Goal: Information Seeking & Learning: Learn about a topic

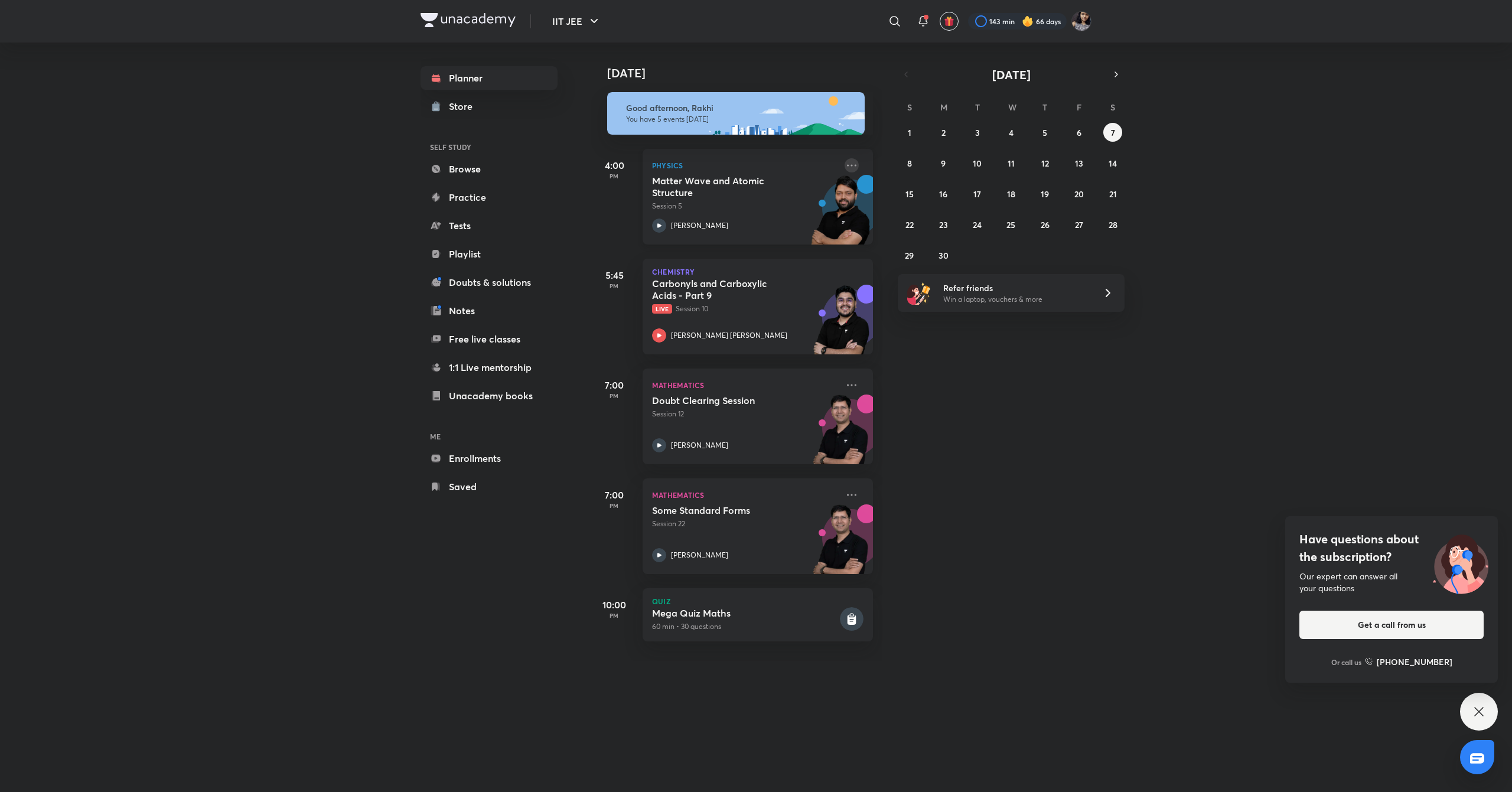
click at [846, 166] on icon at bounding box center [852, 165] width 14 height 14
click at [968, 364] on div "[DATE] Good afternoon, Rakhi You have 5 events [DATE] 4:00 PM Physics Matter Wa…" at bounding box center [1050, 352] width 919 height 619
click at [845, 388] on icon at bounding box center [852, 386] width 14 height 14
click at [933, 499] on p "Go to course page" at bounding box center [931, 493] width 81 height 12
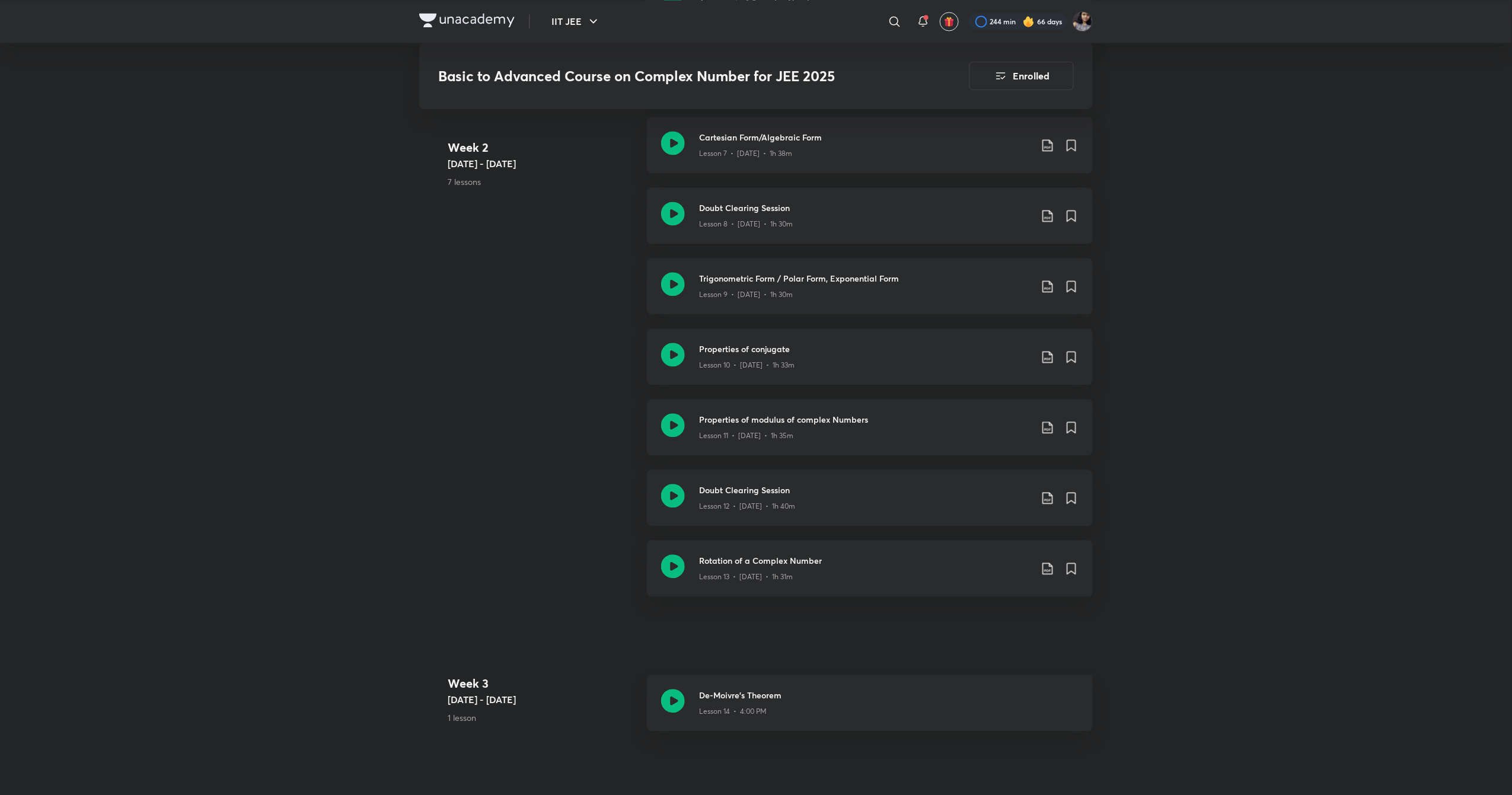
scroll to position [1268, 0]
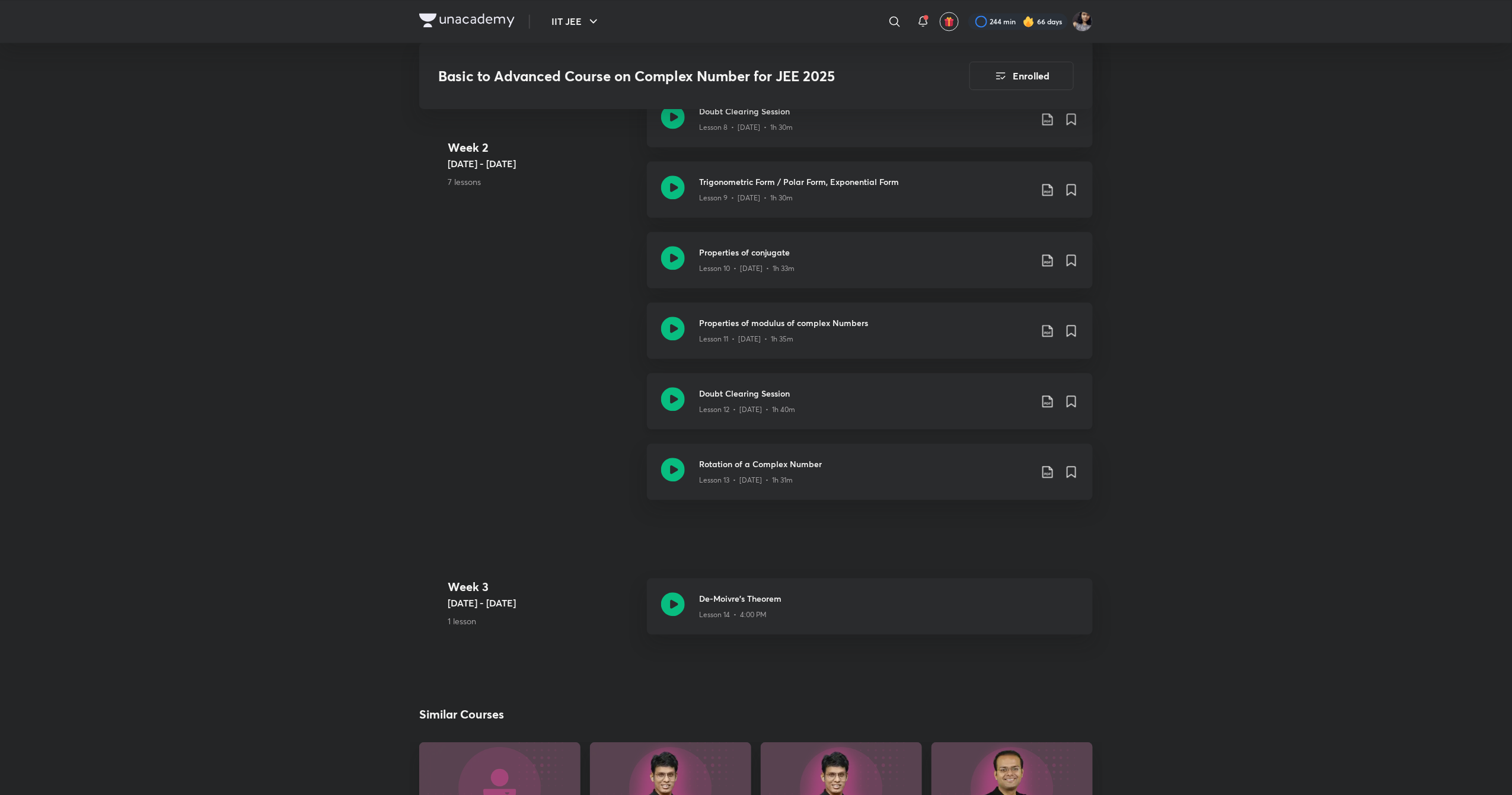
click at [669, 396] on icon at bounding box center [673, 399] width 24 height 24
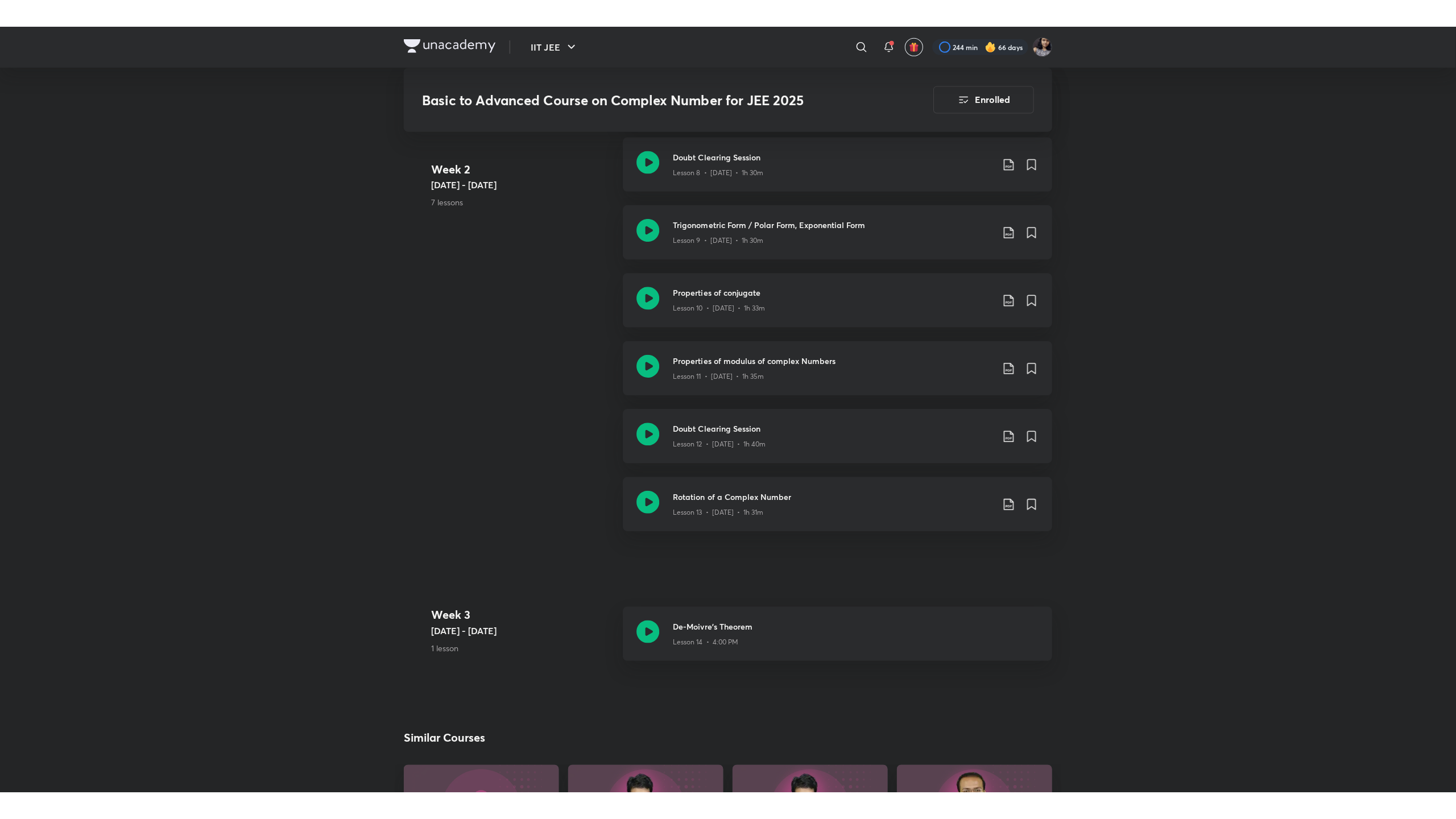
scroll to position [1156, 0]
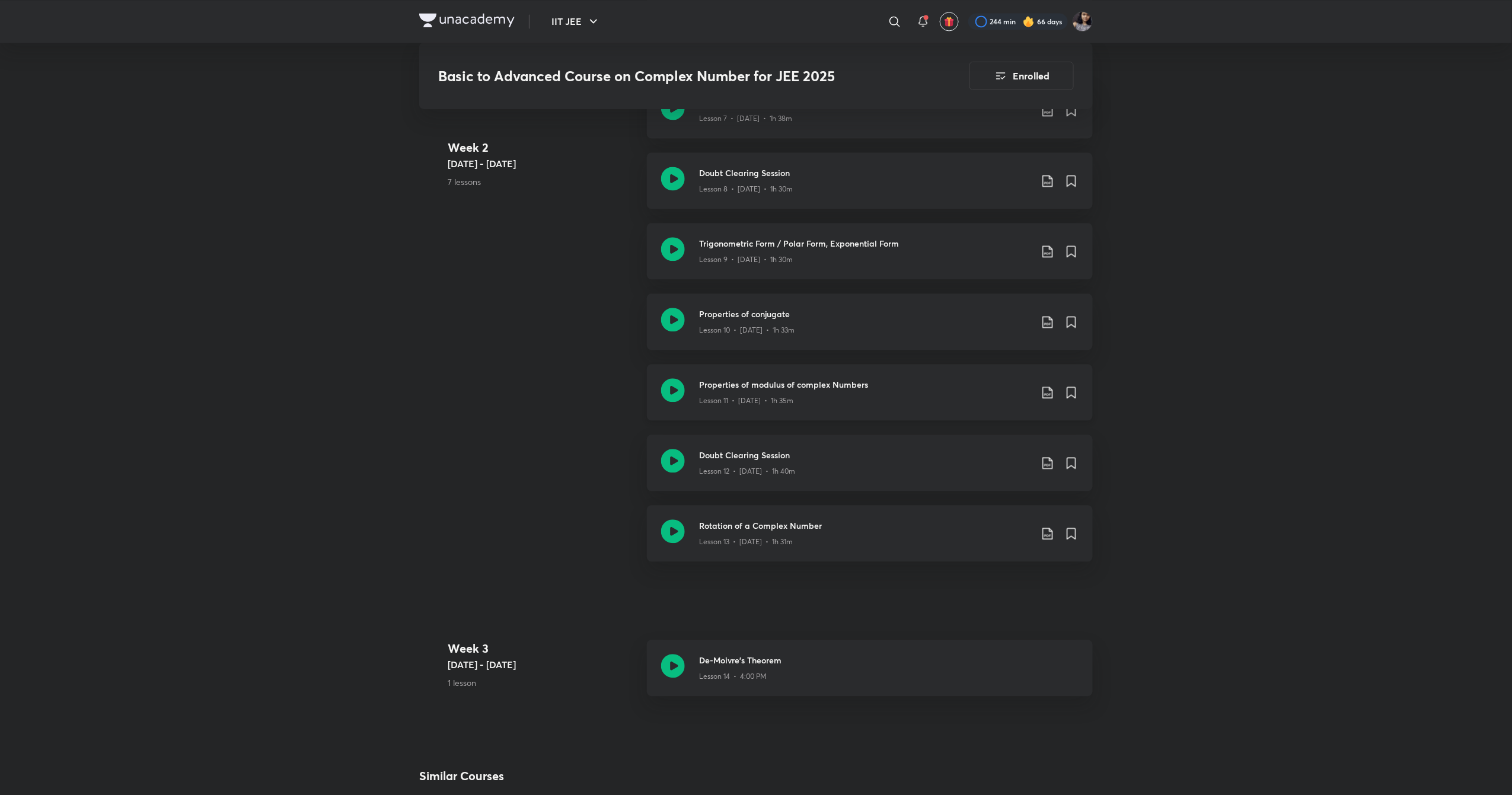
click at [664, 382] on icon at bounding box center [673, 390] width 24 height 24
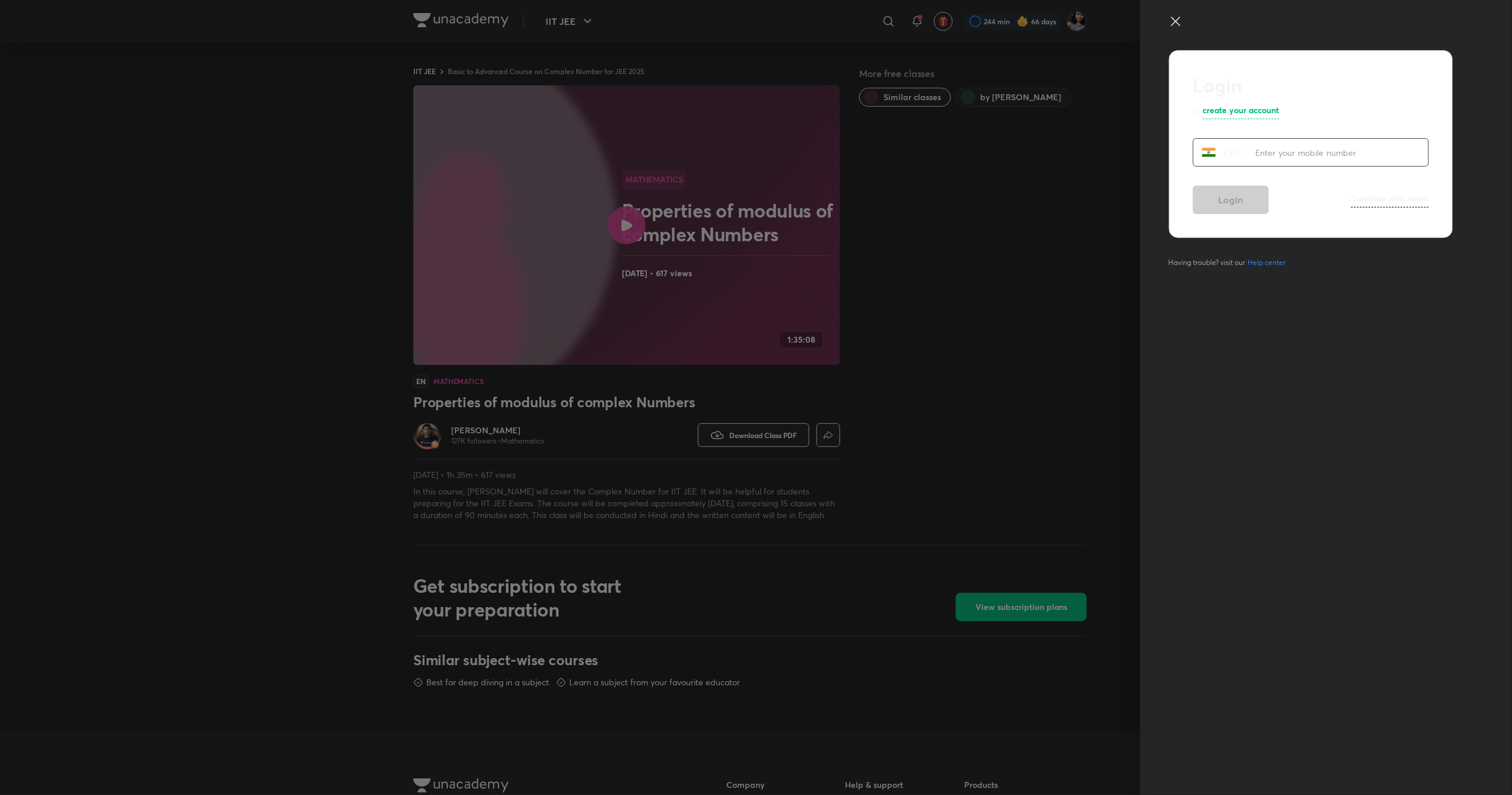
scroll to position [344, 0]
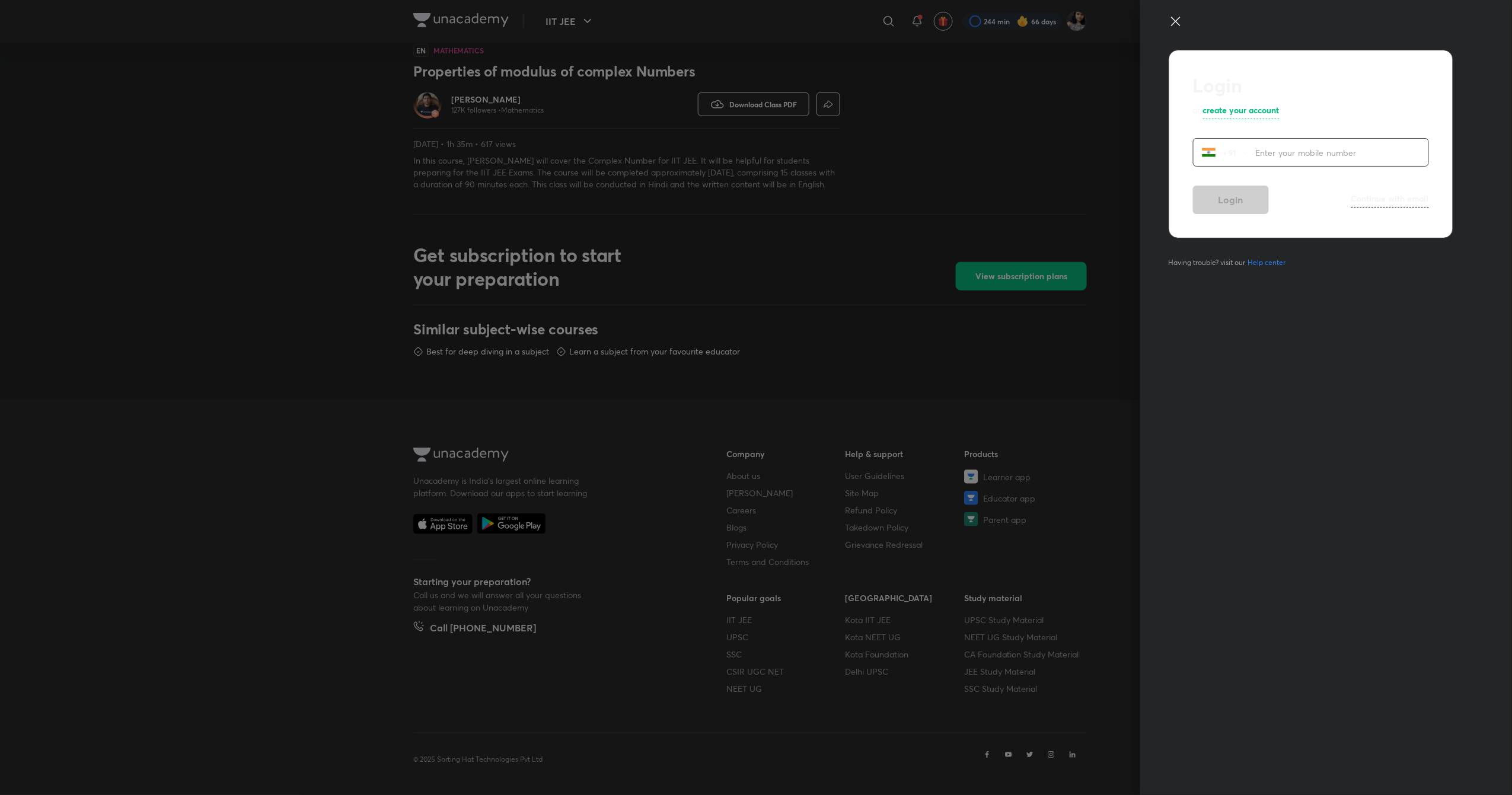
click at [1174, 16] on icon at bounding box center [1176, 22] width 14 height 14
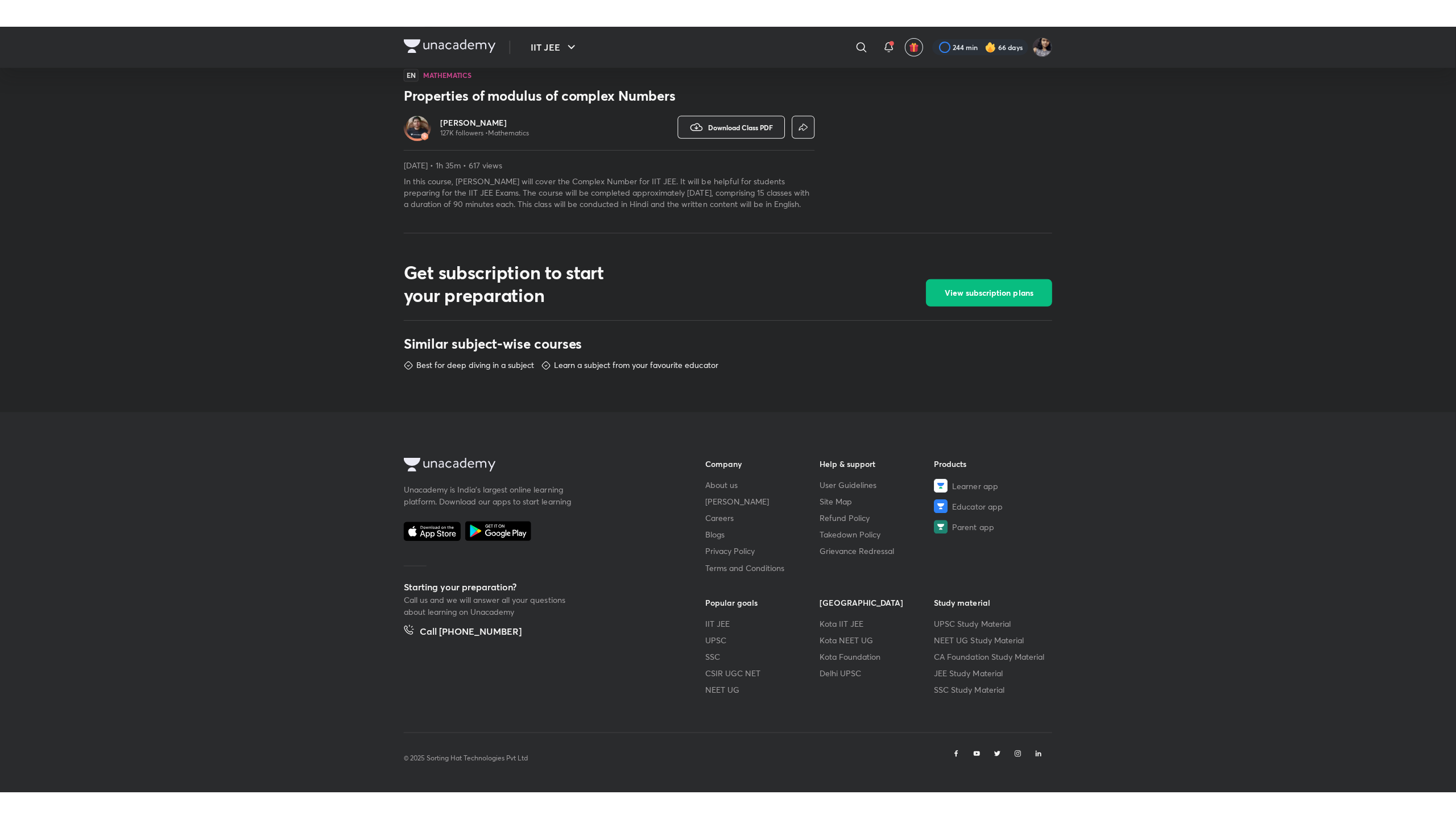
scroll to position [0, 0]
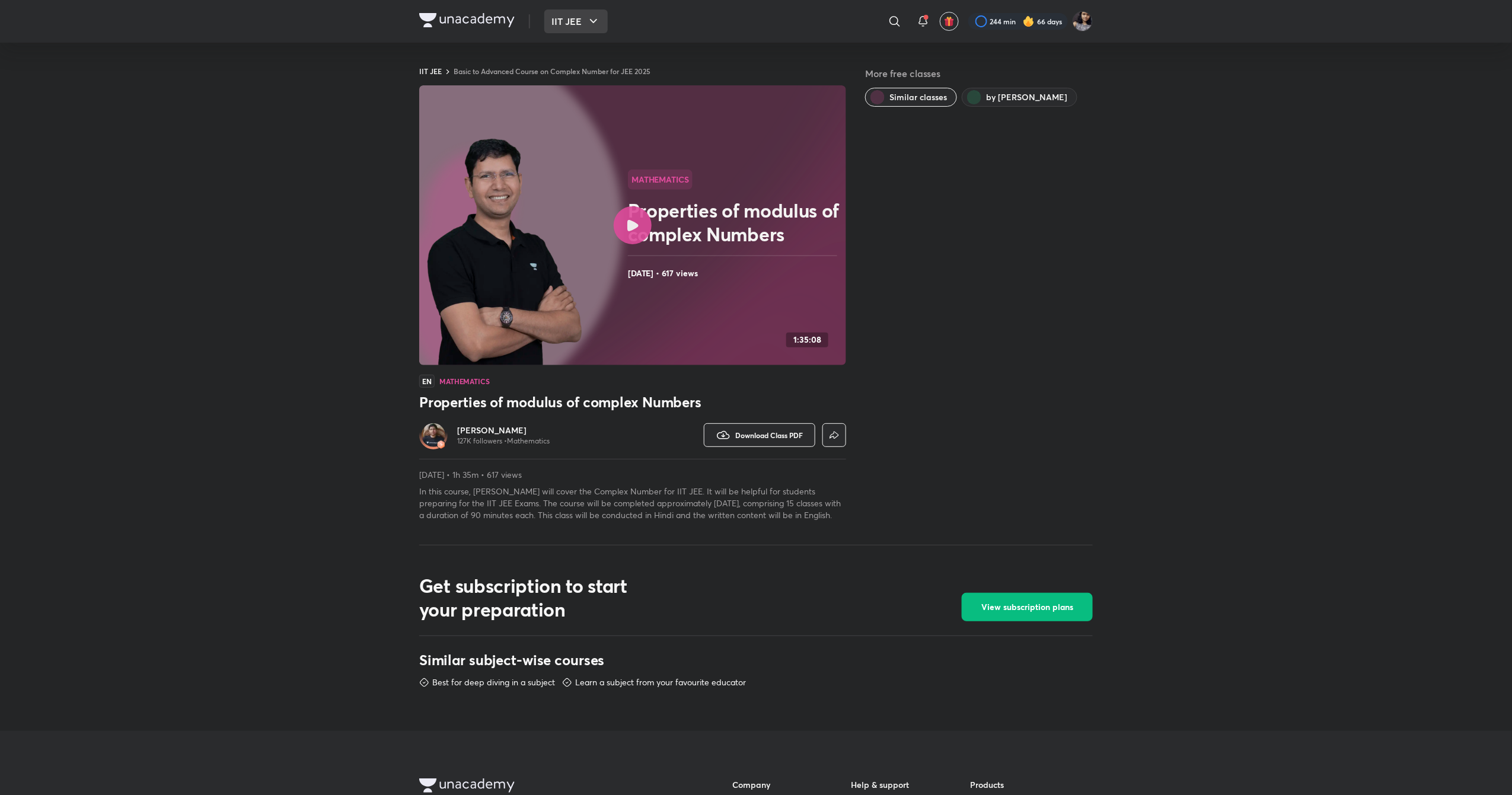
click at [587, 27] on icon "button" at bounding box center [594, 22] width 14 height 14
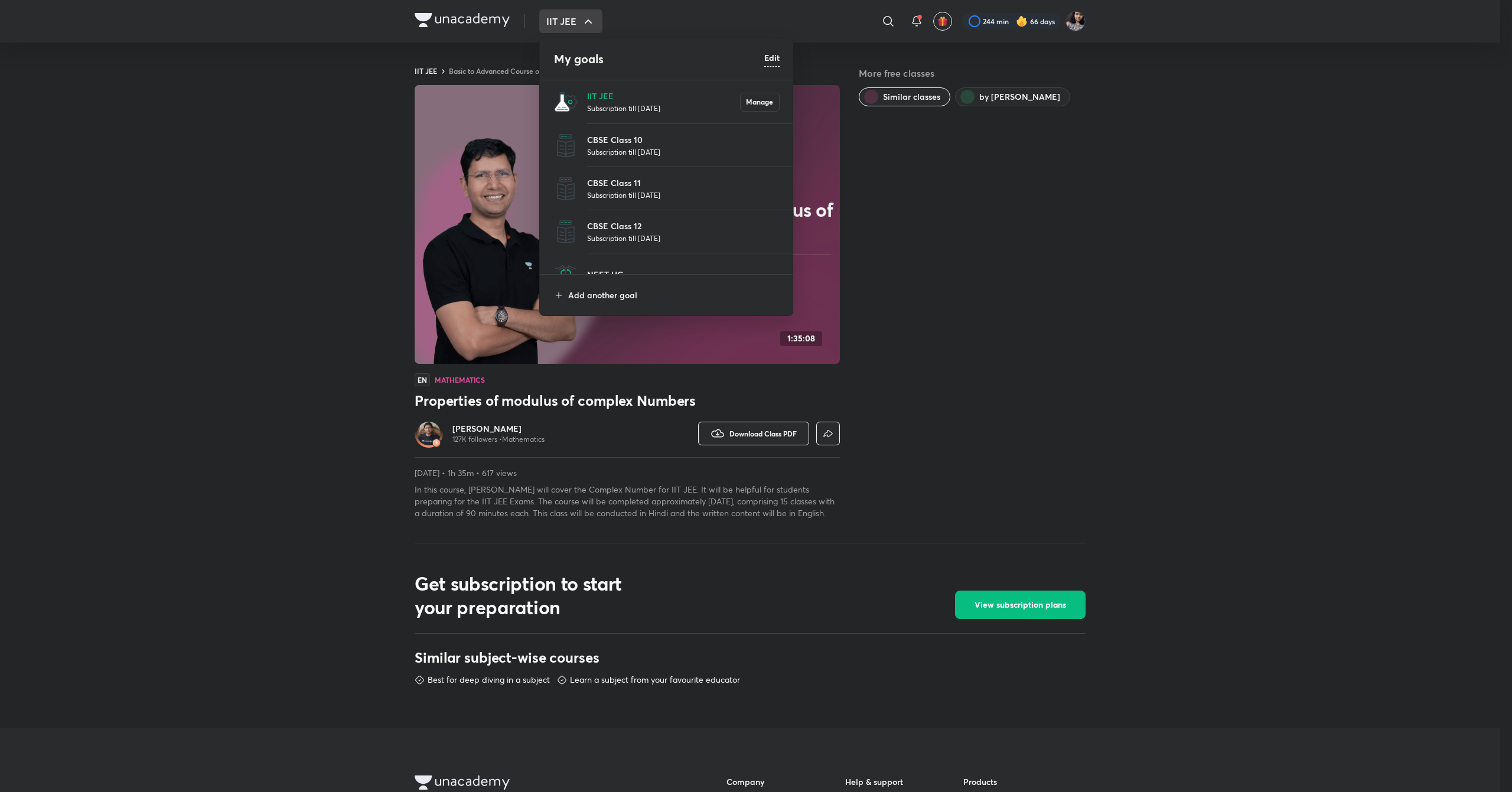
click at [672, 86] on li "IIT JEE Subscription till 24 Jun 2026 Manage" at bounding box center [667, 102] width 254 height 43
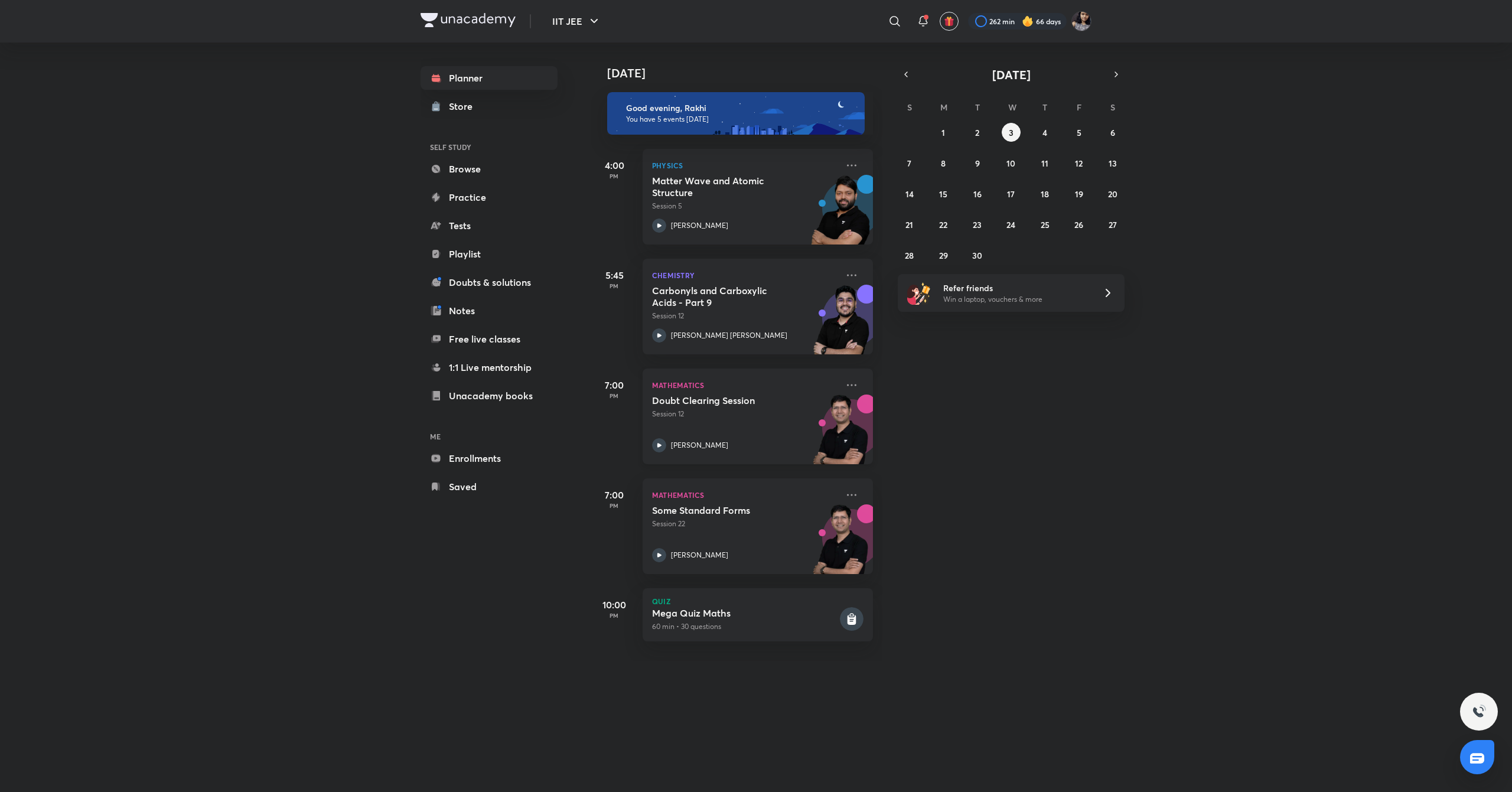
click at [660, 446] on icon at bounding box center [660, 445] width 4 height 4
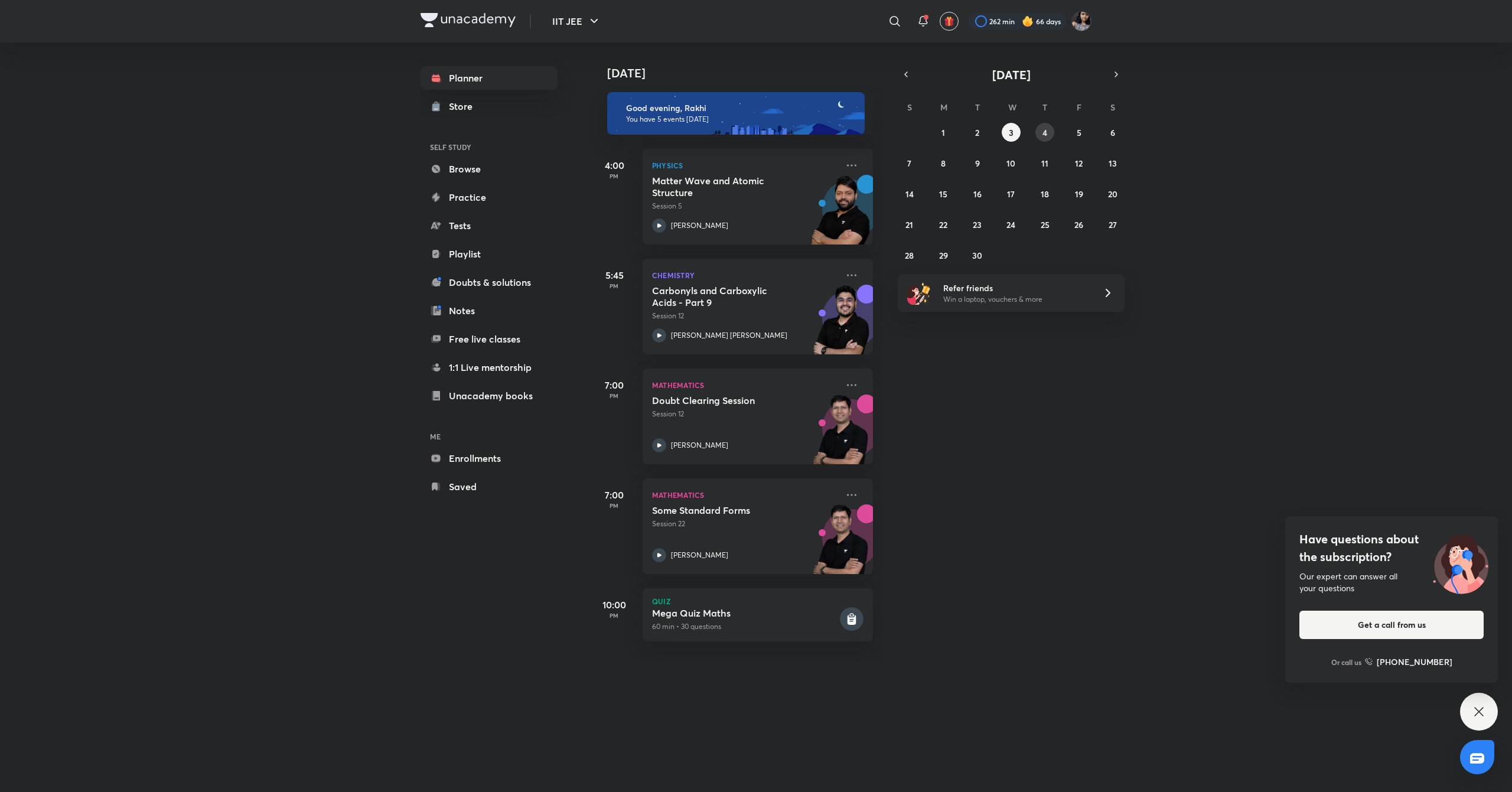
click at [1048, 130] on button "4" at bounding box center [1044, 132] width 19 height 19
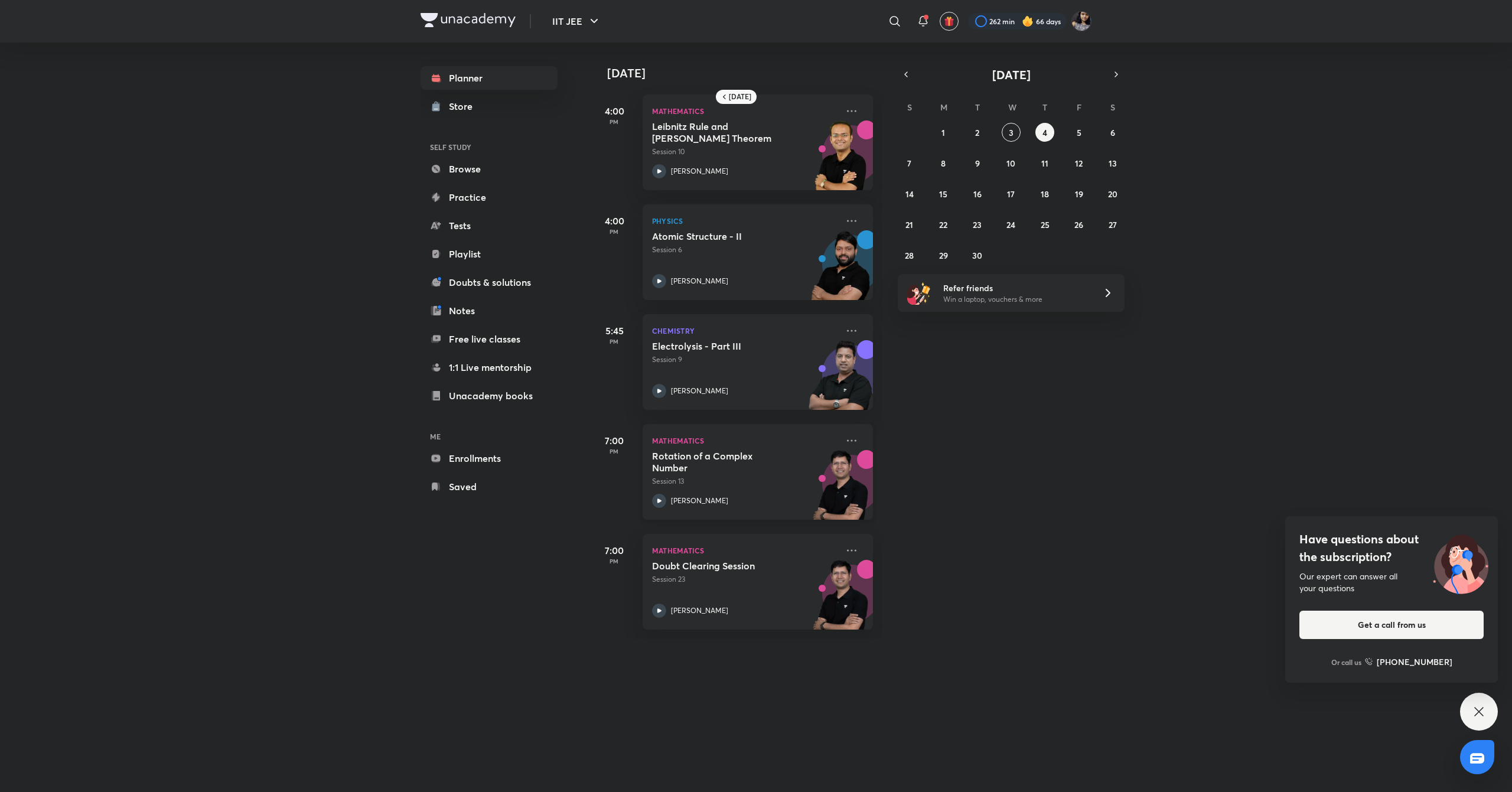
click at [654, 502] on icon at bounding box center [659, 501] width 14 height 14
click at [977, 133] on abbr "2" at bounding box center [977, 132] width 4 height 11
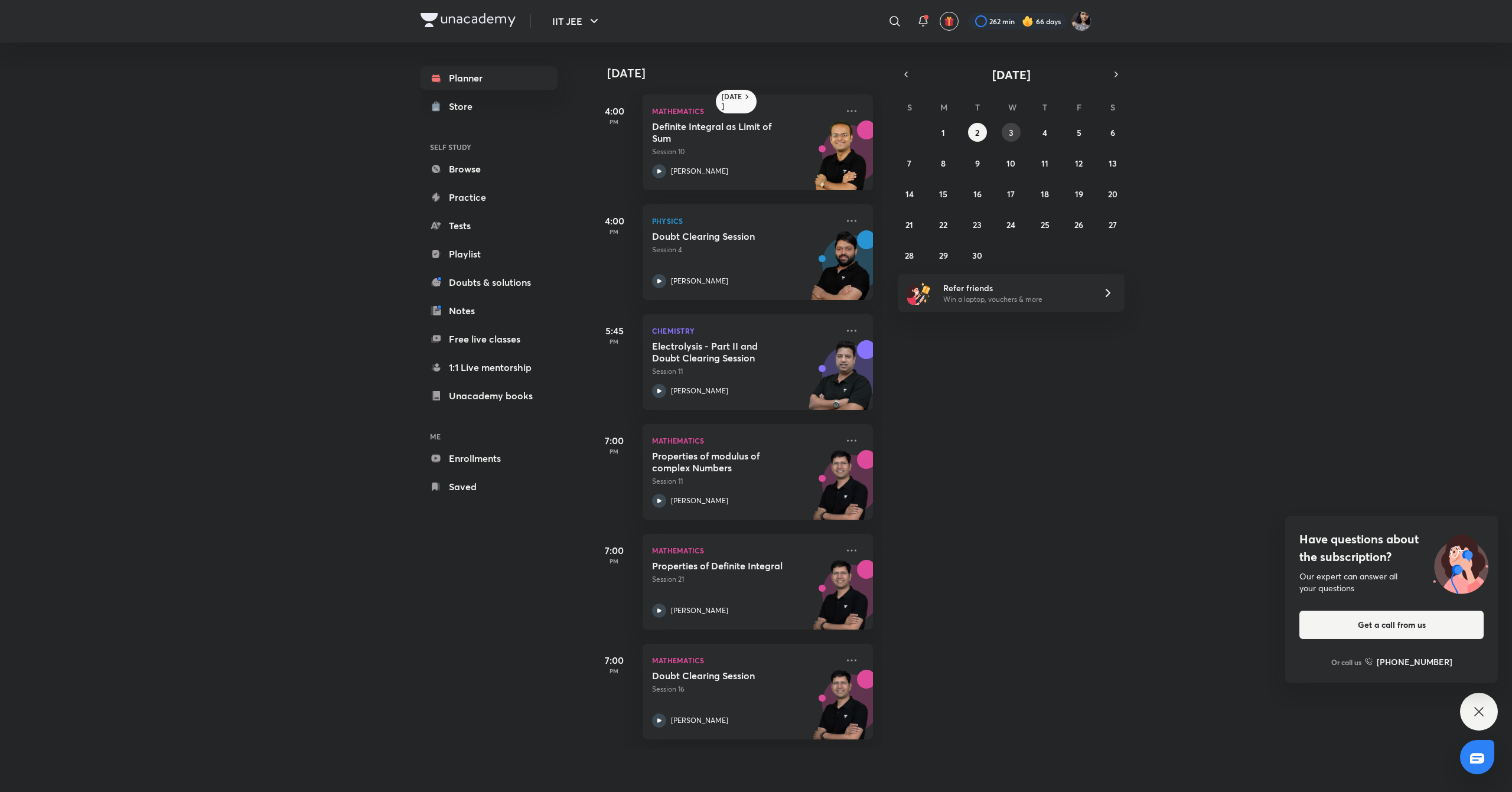
click at [1012, 130] on abbr "3" at bounding box center [1011, 132] width 5 height 11
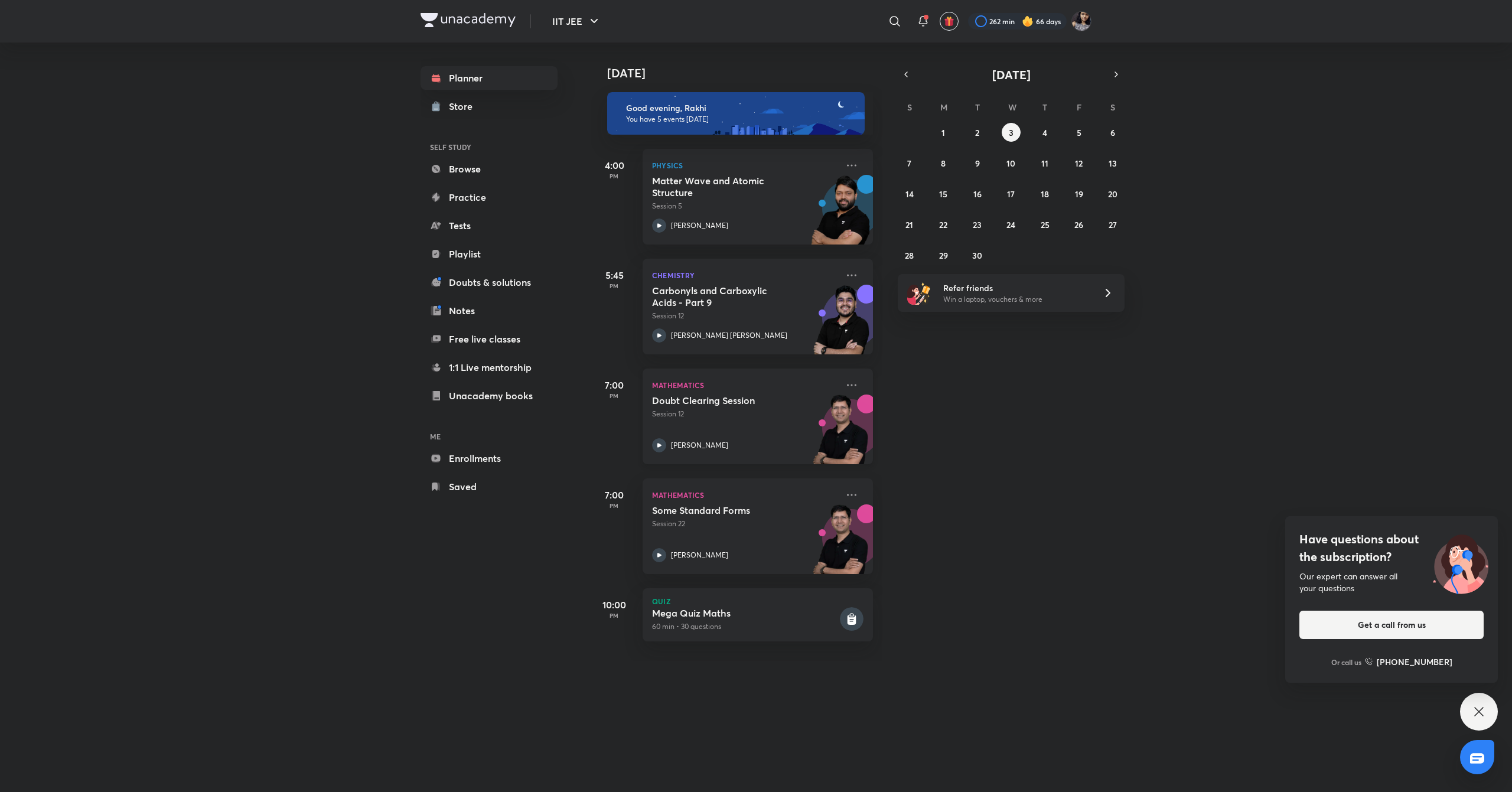
click at [658, 444] on icon at bounding box center [660, 445] width 4 height 4
